Goal: Information Seeking & Learning: Learn about a topic

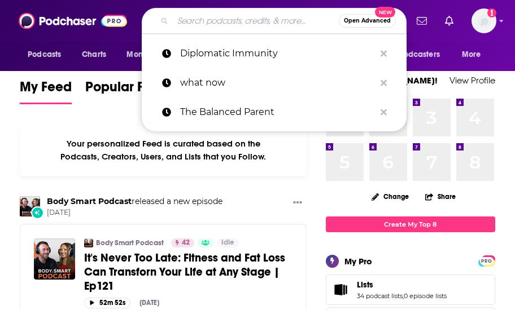
click at [196, 22] on input "Search podcasts, credits, & more..." at bounding box center [256, 21] width 166 height 18
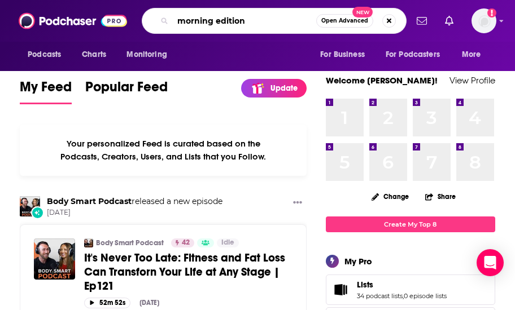
type input "morning edition"
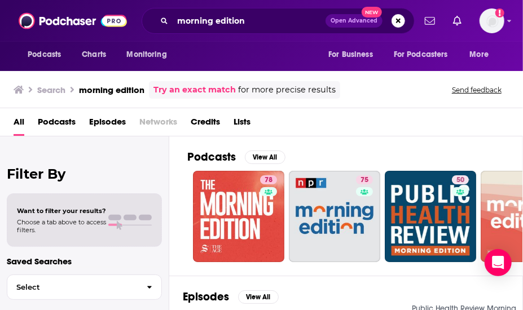
click at [175, 186] on div "Podcasts View All 78 75 50 35 7 7 + 163 Episodes View All Boston Public Radio P…" at bounding box center [346, 226] width 354 height 178
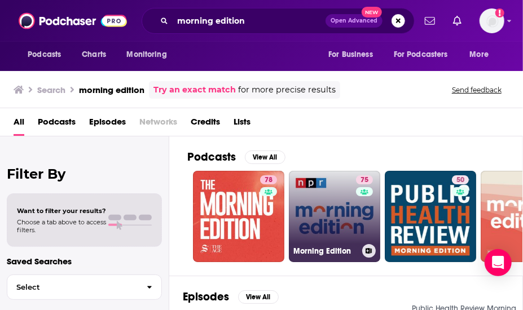
click at [322, 193] on link "75 Morning Edition" at bounding box center [334, 216] width 91 height 91
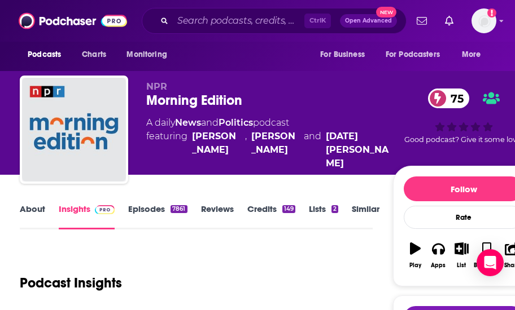
click at [40, 203] on div "About Insights Episodes 7861 Reviews Credits 149 Lists 2 Similar" at bounding box center [196, 216] width 353 height 28
click at [36, 208] on link "About" at bounding box center [32, 217] width 25 height 26
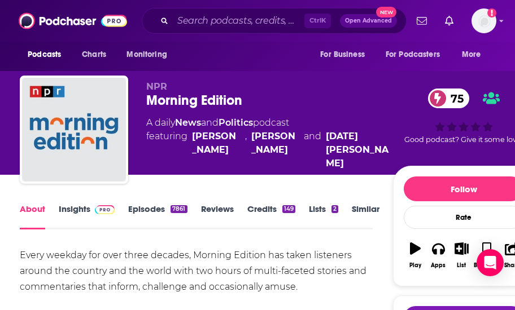
click at [159, 210] on link "Episodes 7861" at bounding box center [157, 217] width 59 height 26
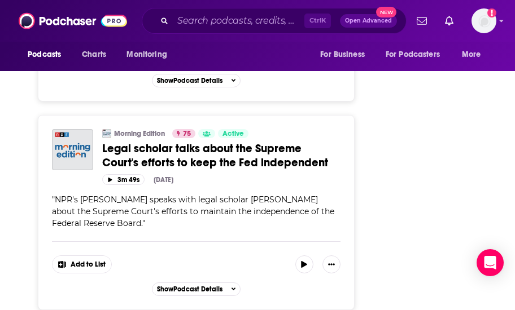
scroll to position [1896, 0]
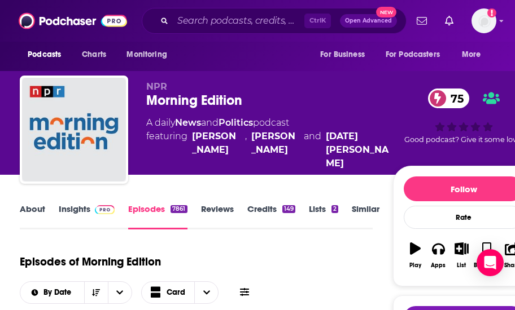
click at [28, 214] on link "About" at bounding box center [32, 217] width 25 height 26
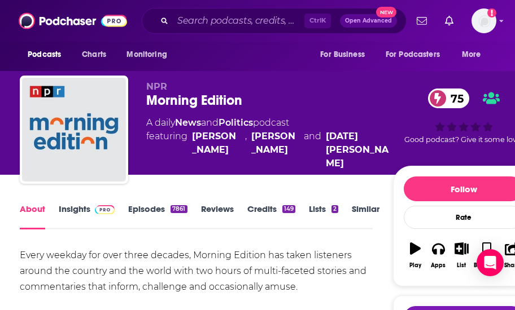
click at [116, 248] on div "Every weekday for over three decades, Morning Edition has taken listeners aroun…" at bounding box center [196, 271] width 353 height 47
click at [184, 24] on input "Search podcasts, credits, & more..." at bounding box center [238, 21] width 131 height 18
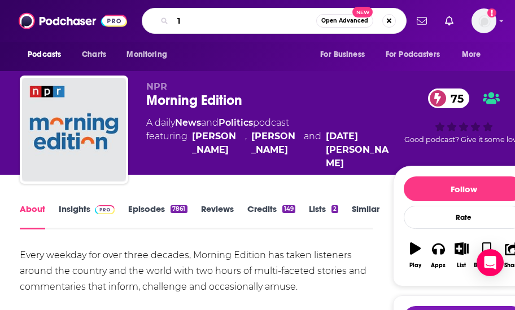
type input "1a"
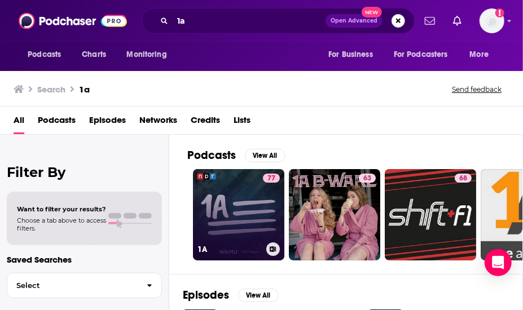
click at [256, 196] on link "77 1A" at bounding box center [238, 214] width 91 height 91
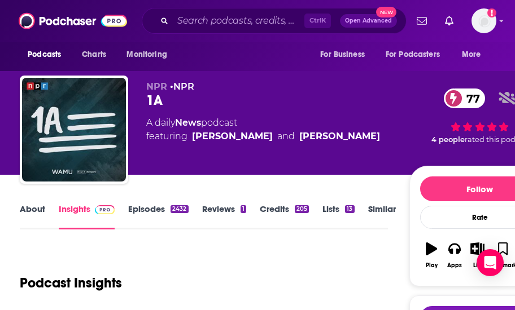
click at [33, 220] on link "About" at bounding box center [32, 217] width 25 height 26
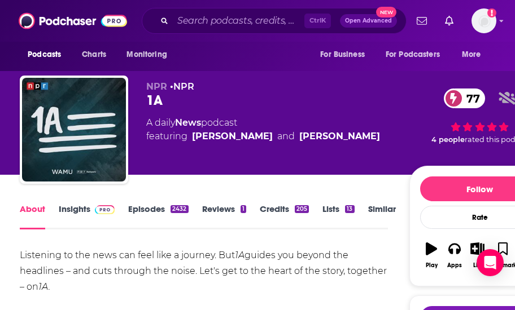
click at [148, 270] on div "Listening to the news can feel like a journey. But 1A guides you beyond the hea…" at bounding box center [204, 295] width 368 height 95
click at [210, 25] on input "Search podcasts, credits, & more..." at bounding box center [238, 21] width 131 height 18
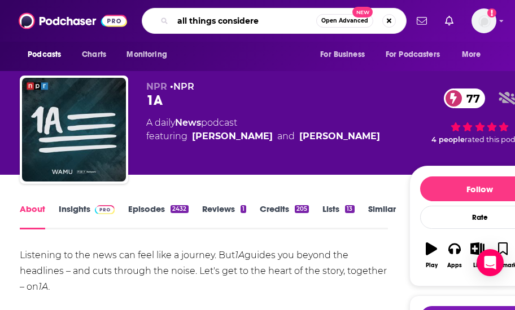
type input "all things considered"
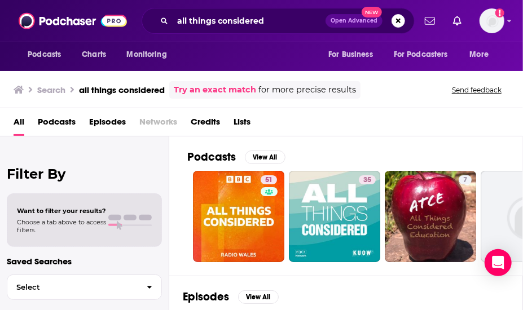
click at [357, 146] on div "Podcasts View All 51 35 7 7 7 + 352" at bounding box center [355, 206] width 336 height 139
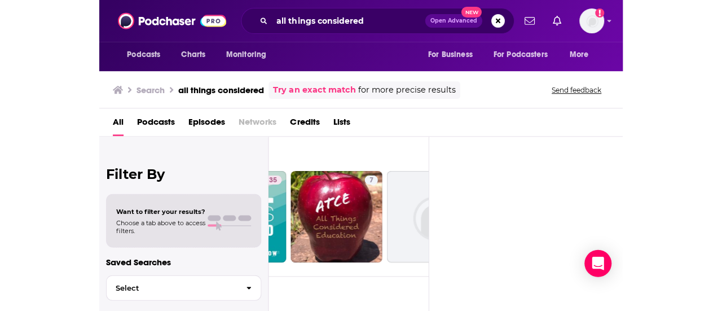
scroll to position [0, 203]
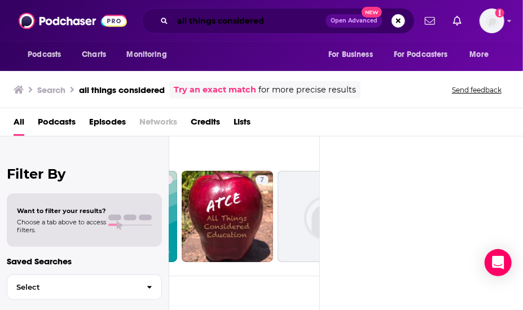
click at [229, 17] on input "all things considered" at bounding box center [249, 21] width 153 height 18
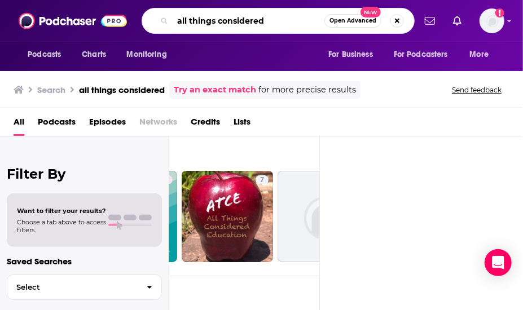
click at [229, 17] on input "all things considered" at bounding box center [249, 21] width 152 height 18
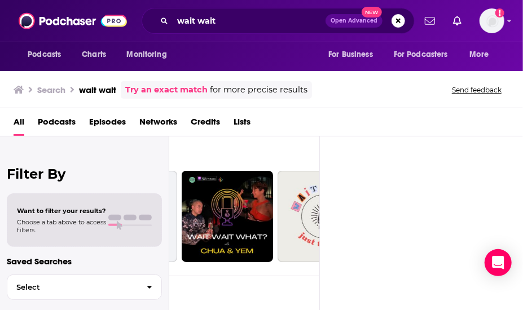
click at [294, 156] on div "Podcasts View All" at bounding box center [151, 160] width 335 height 21
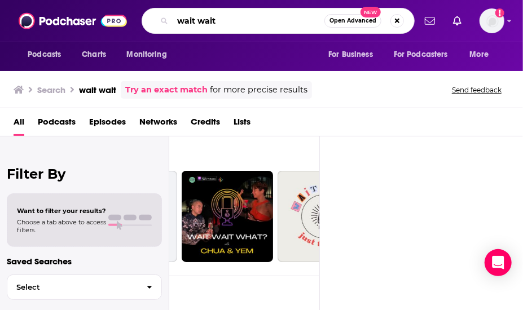
click at [227, 14] on input "wait wait" at bounding box center [249, 21] width 152 height 18
type input "wait wait dont tell me"
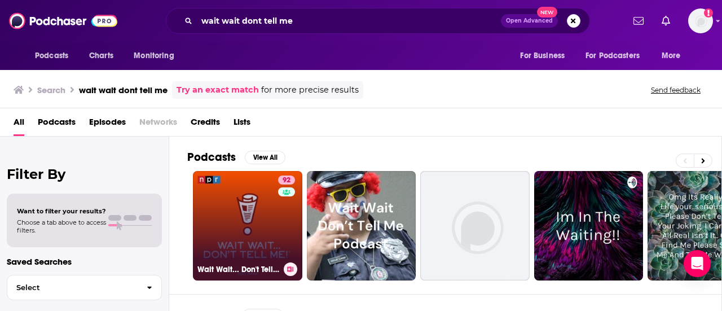
click at [251, 217] on link "92 Wait Wait... Don't Tell Me!" at bounding box center [247, 225] width 109 height 109
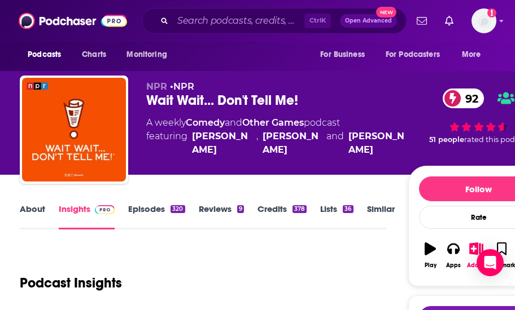
click at [271, 225] on link "Credits 378" at bounding box center [281, 217] width 49 height 26
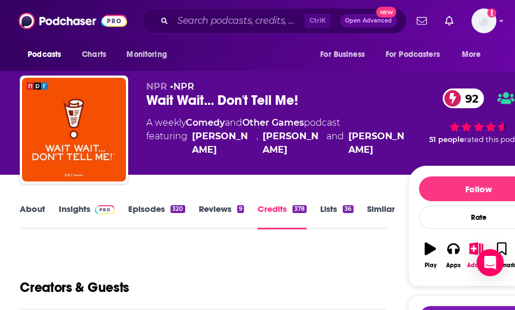
click at [170, 204] on link "Episodes 320" at bounding box center [156, 217] width 56 height 26
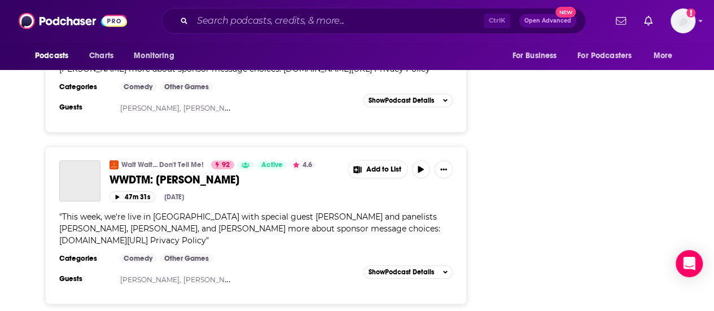
scroll to position [4448, 0]
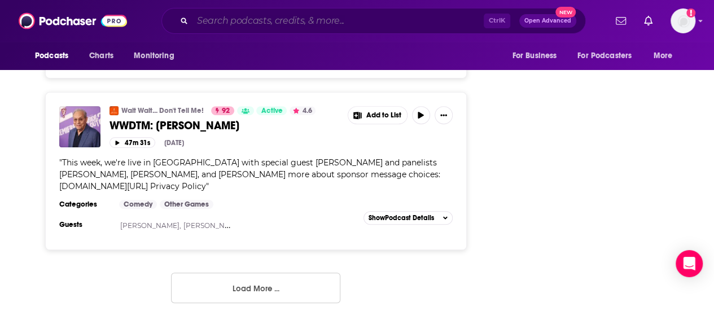
click at [279, 19] on input "Search podcasts, credits, & more..." at bounding box center [337, 21] width 291 height 18
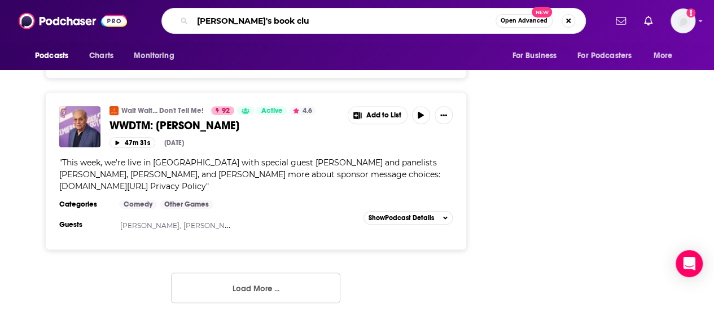
type input "[PERSON_NAME]'s book club"
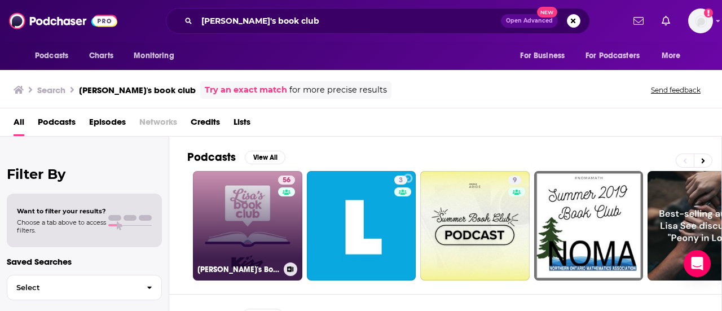
click at [251, 273] on h3 "[PERSON_NAME]'s Book Club" at bounding box center [239, 270] width 82 height 10
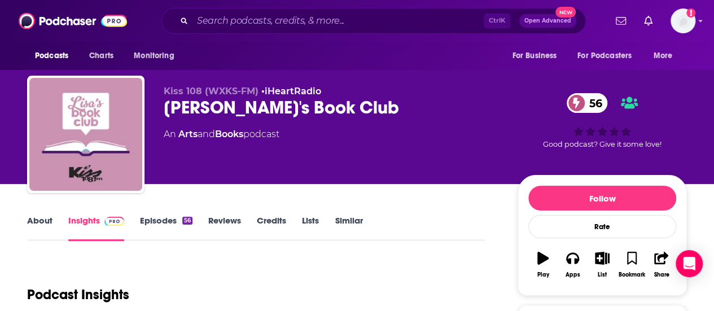
click at [176, 224] on link "Episodes 56" at bounding box center [166, 228] width 52 height 26
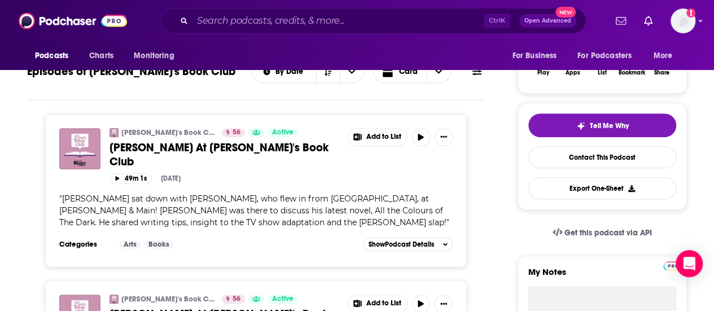
scroll to position [203, 0]
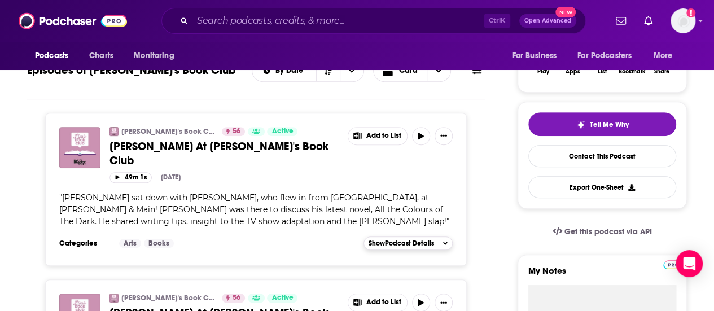
click at [407, 236] on button "Show Podcast Details" at bounding box center [407, 243] width 89 height 14
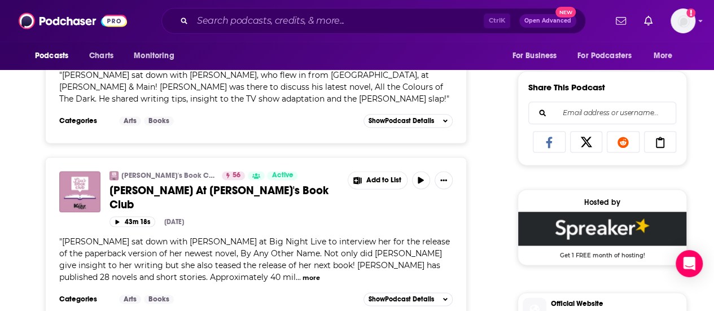
scroll to position [677, 0]
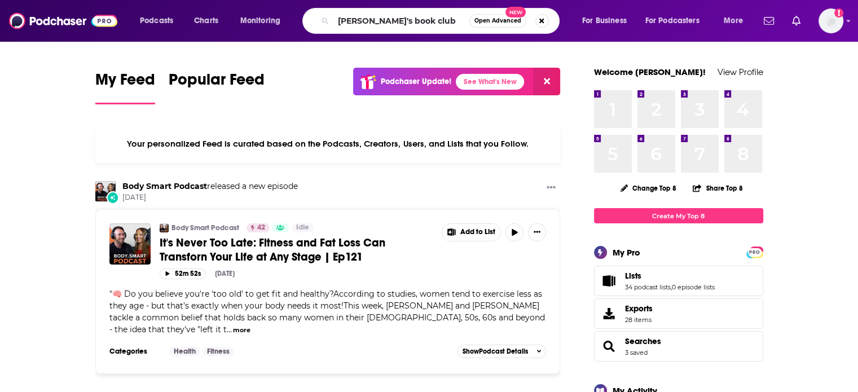
type input "[PERSON_NAME]'s book club"
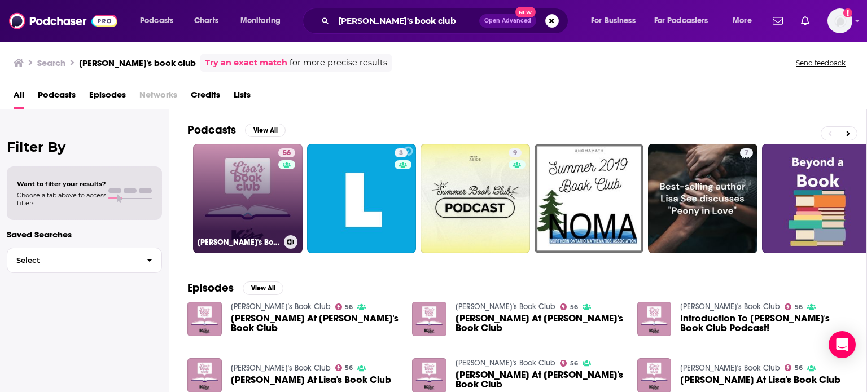
click at [242, 177] on link "56 [PERSON_NAME]'s Book Club" at bounding box center [247, 198] width 109 height 109
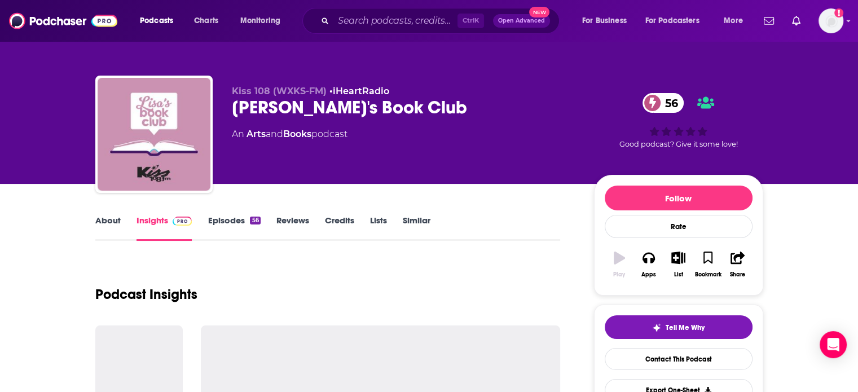
click at [362, 279] on div "Podcast Insights" at bounding box center [328, 288] width 466 height 58
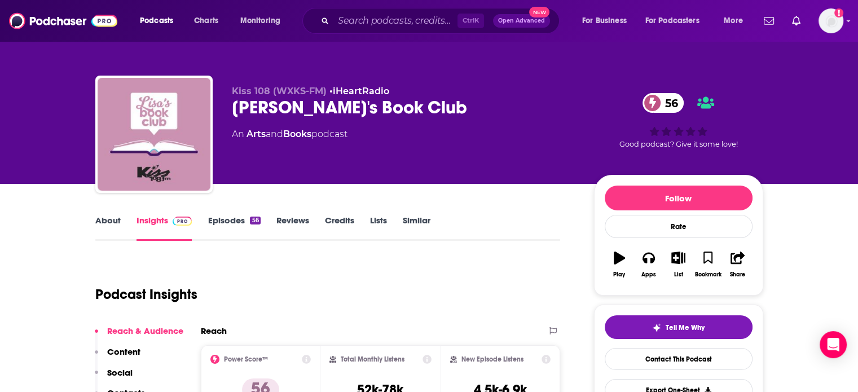
click at [330, 297] on div "Podcast Insights" at bounding box center [323, 288] width 457 height 58
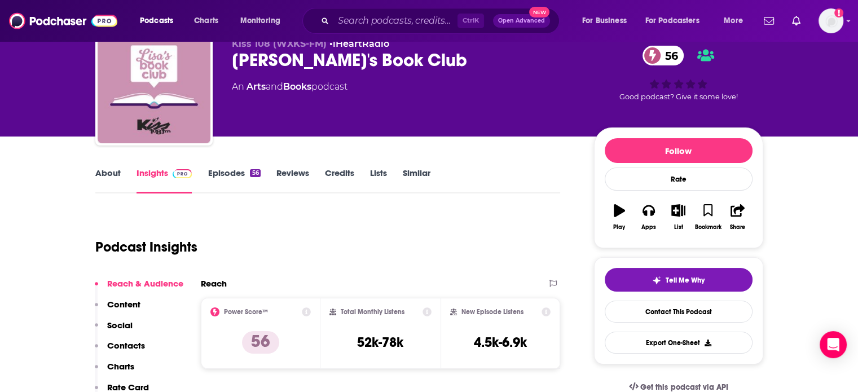
scroll to position [45, 0]
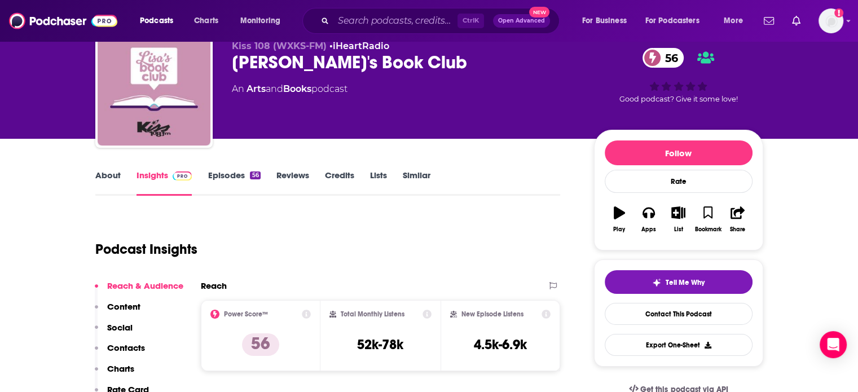
click at [324, 279] on div "Podcast Insights" at bounding box center [328, 247] width 466 height 67
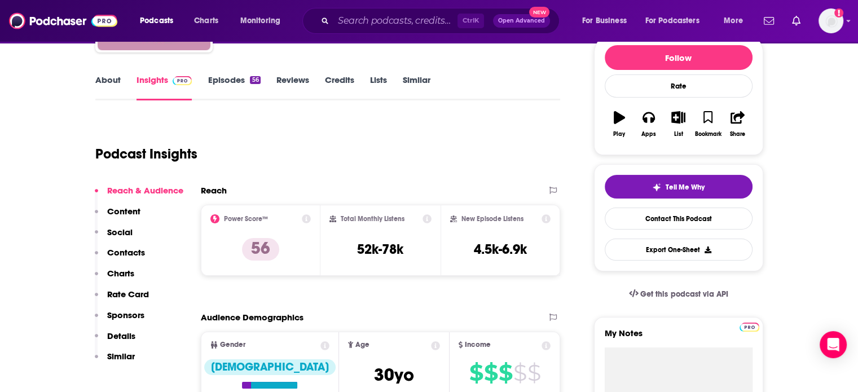
scroll to position [140, 0]
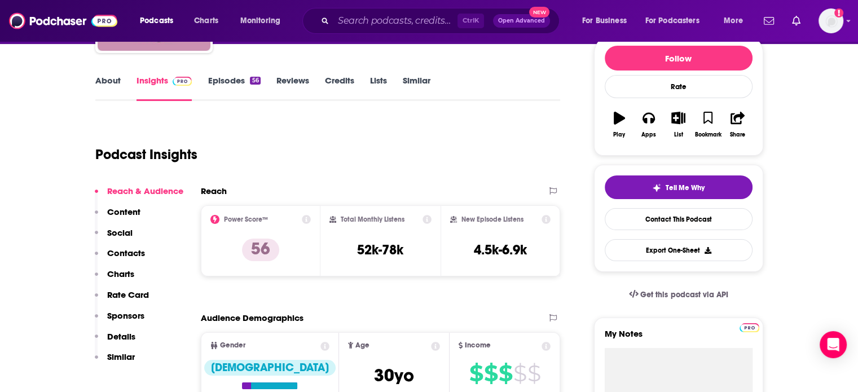
click at [237, 83] on link "Episodes 56" at bounding box center [234, 88] width 52 height 26
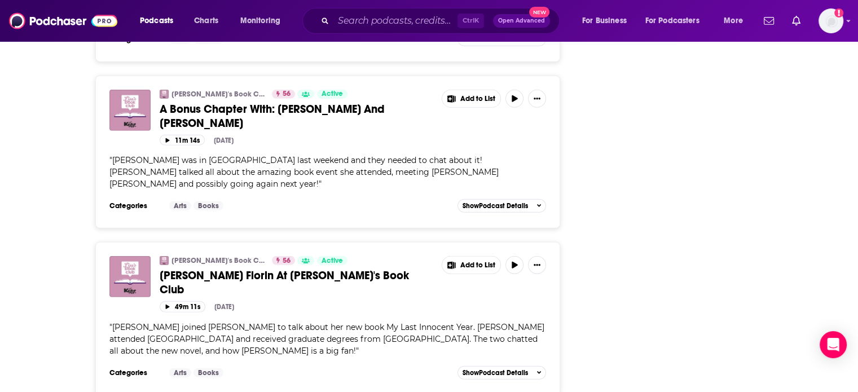
scroll to position [3246, 0]
